Goal: Task Accomplishment & Management: Manage account settings

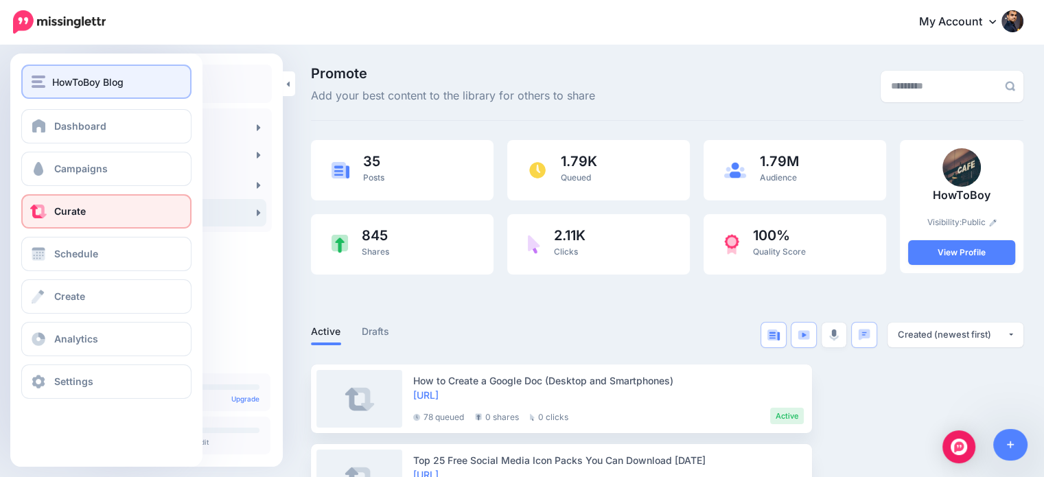
click at [89, 91] on button "HowToBoy Blog" at bounding box center [106, 82] width 170 height 34
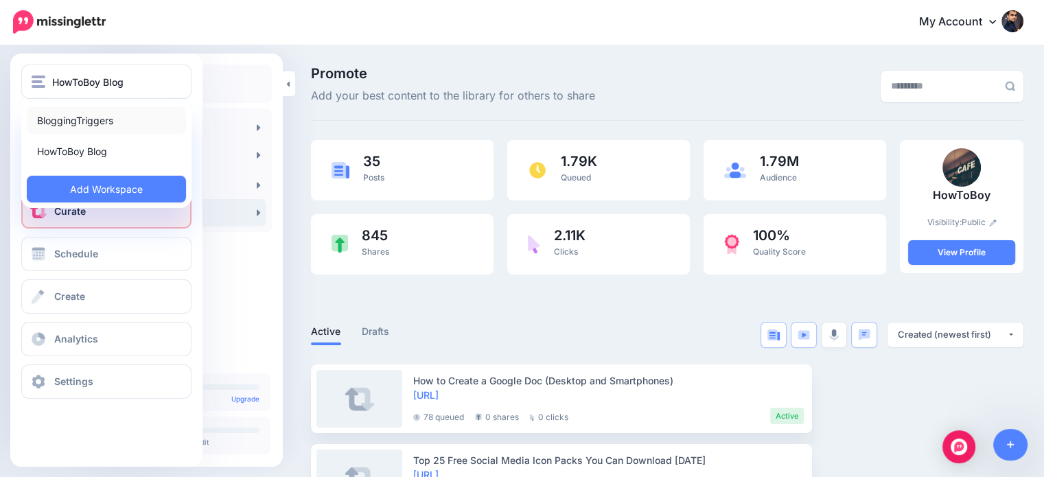
click at [77, 124] on link "BloggingTriggers" at bounding box center [106, 120] width 159 height 27
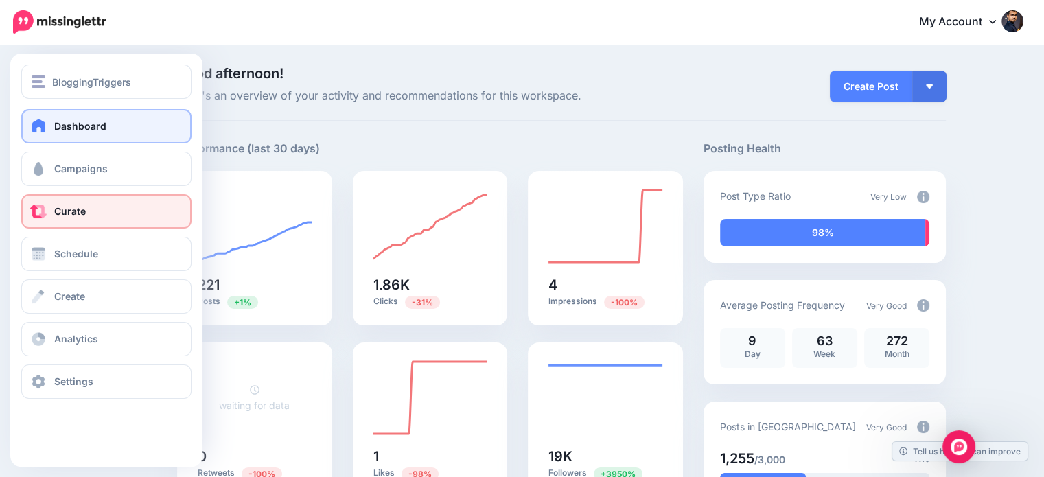
click at [74, 211] on span "Curate" at bounding box center [70, 211] width 32 height 12
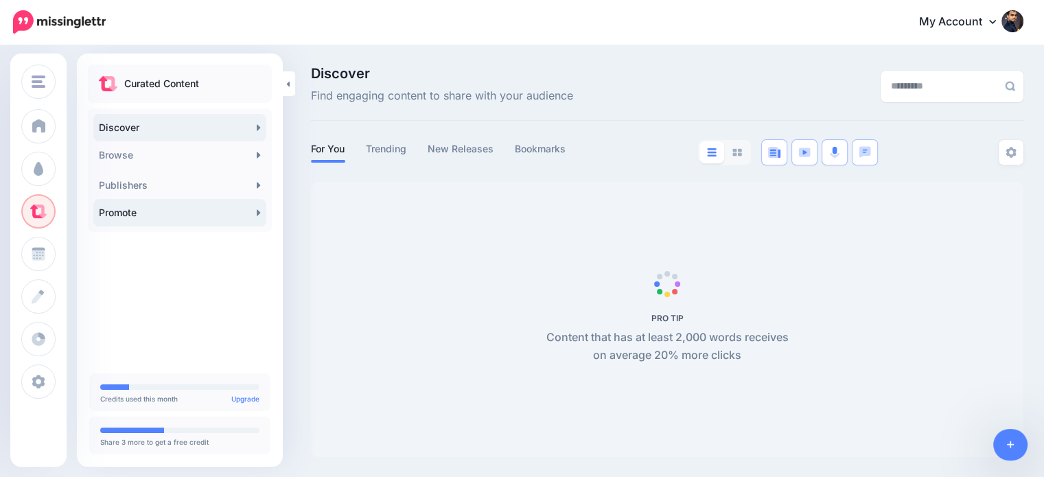
click at [247, 211] on link "Promote" at bounding box center [179, 212] width 173 height 27
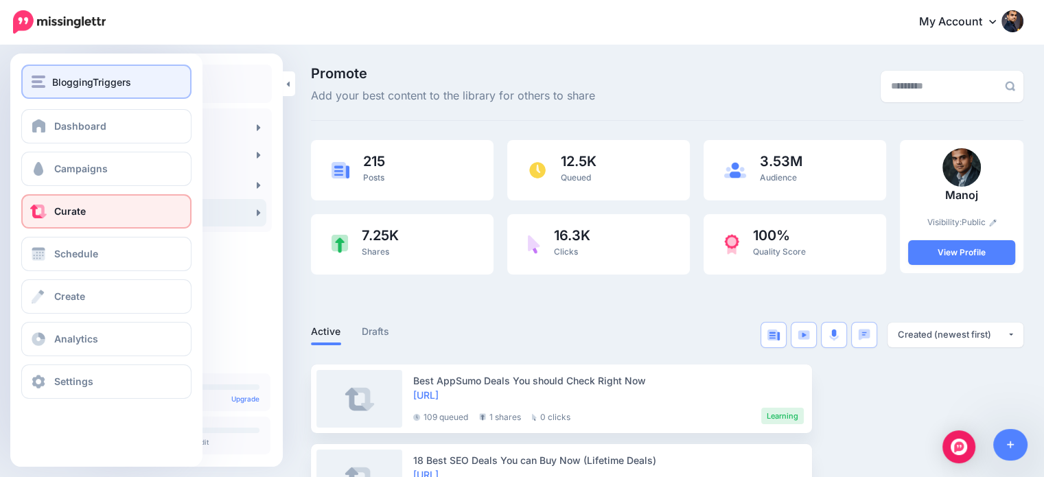
click at [80, 71] on button "BloggingTriggers" at bounding box center [106, 82] width 170 height 34
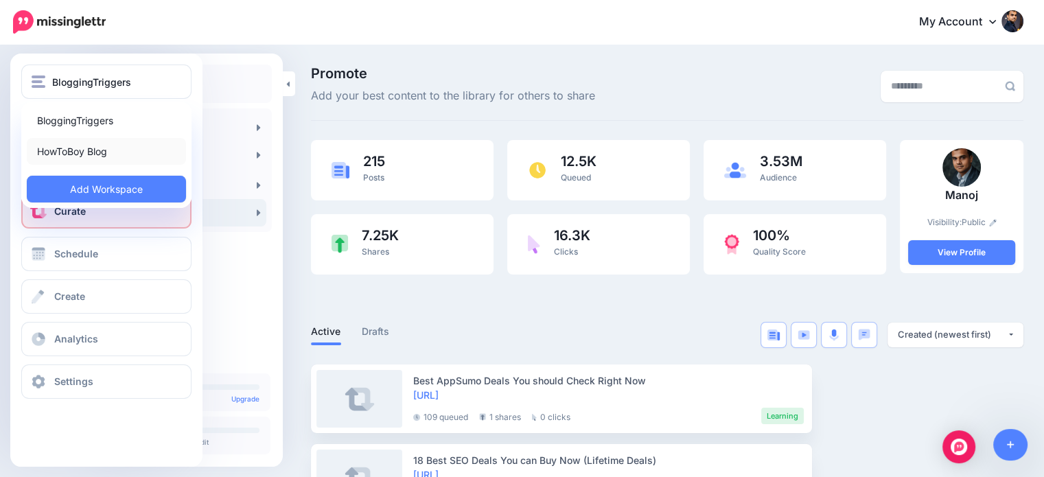
click at [90, 146] on link "HowToBoy Blog" at bounding box center [106, 151] width 159 height 27
